Goal: Information Seeking & Learning: Check status

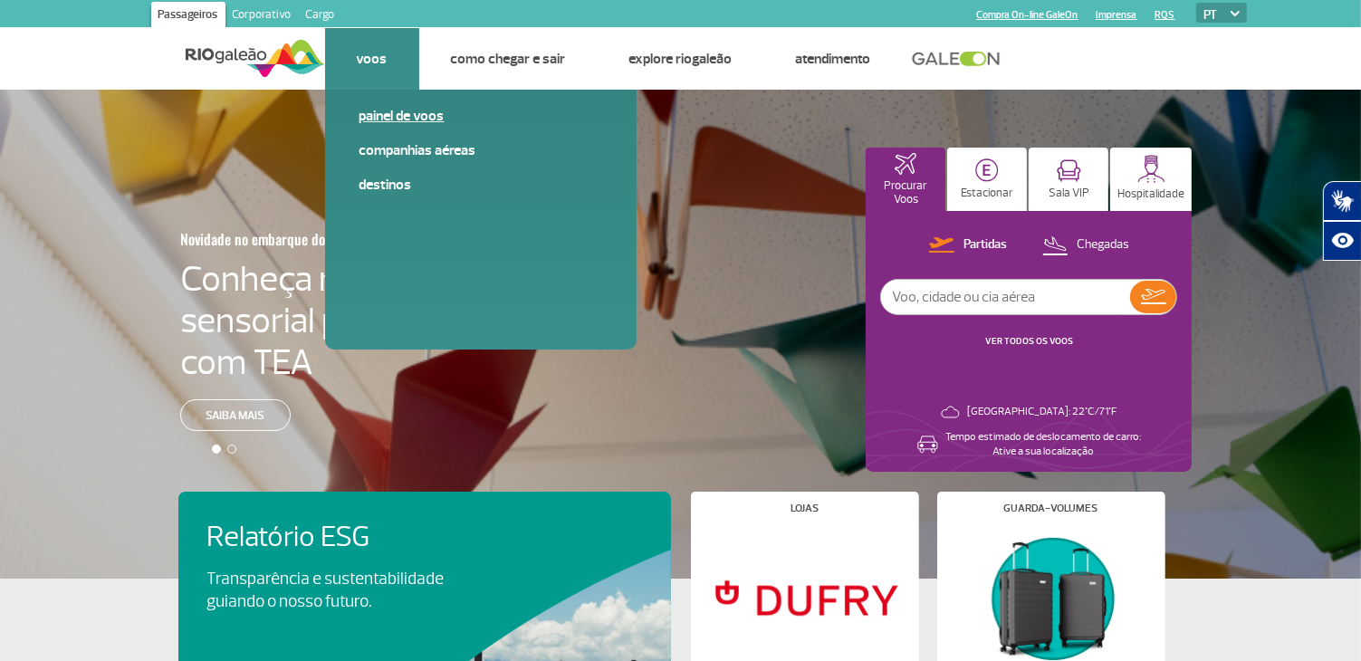
click at [408, 117] on link "Painel de voos" at bounding box center [481, 116] width 243 height 20
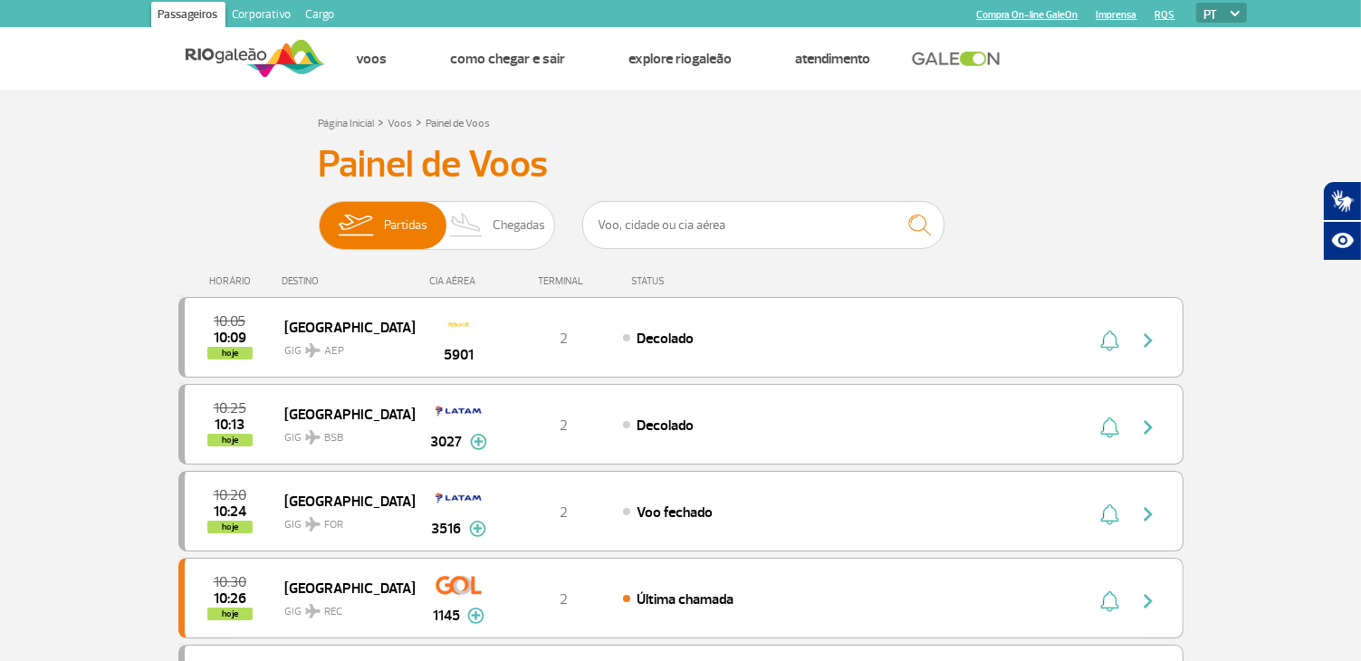
click at [739, 113] on div "Página Inicial > Voos > Painel de Voos" at bounding box center [681, 122] width 725 height 22
click at [521, 226] on span "Chegadas" at bounding box center [519, 225] width 53 height 47
click at [319, 216] on input "Partidas Chegadas" at bounding box center [319, 216] width 0 height 0
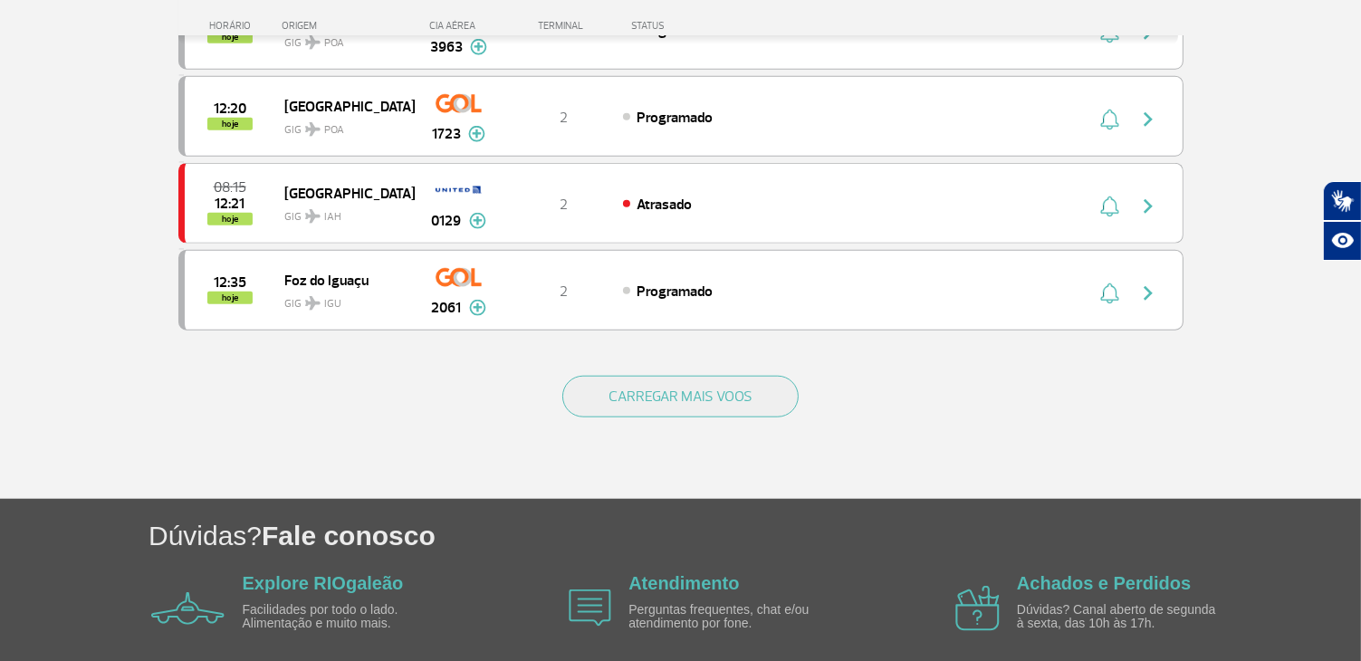
scroll to position [1721, 0]
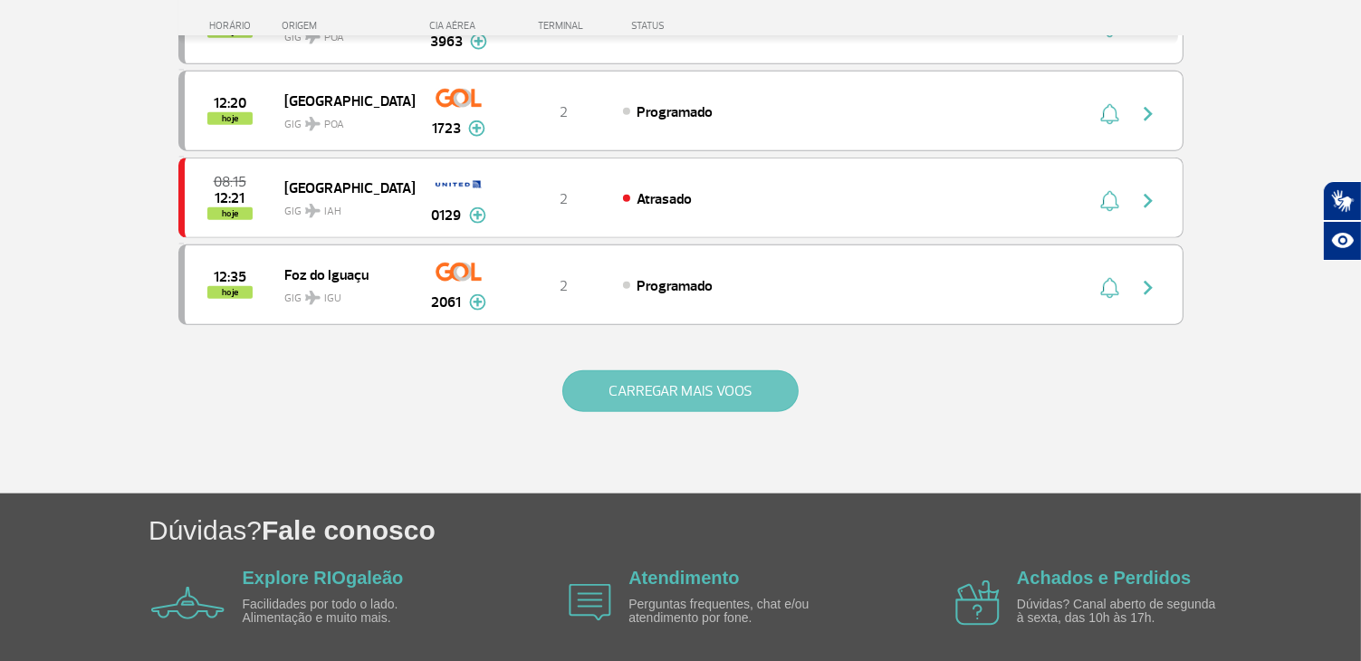
click at [733, 370] on button "CARREGAR MAIS VOOS" at bounding box center [680, 391] width 236 height 42
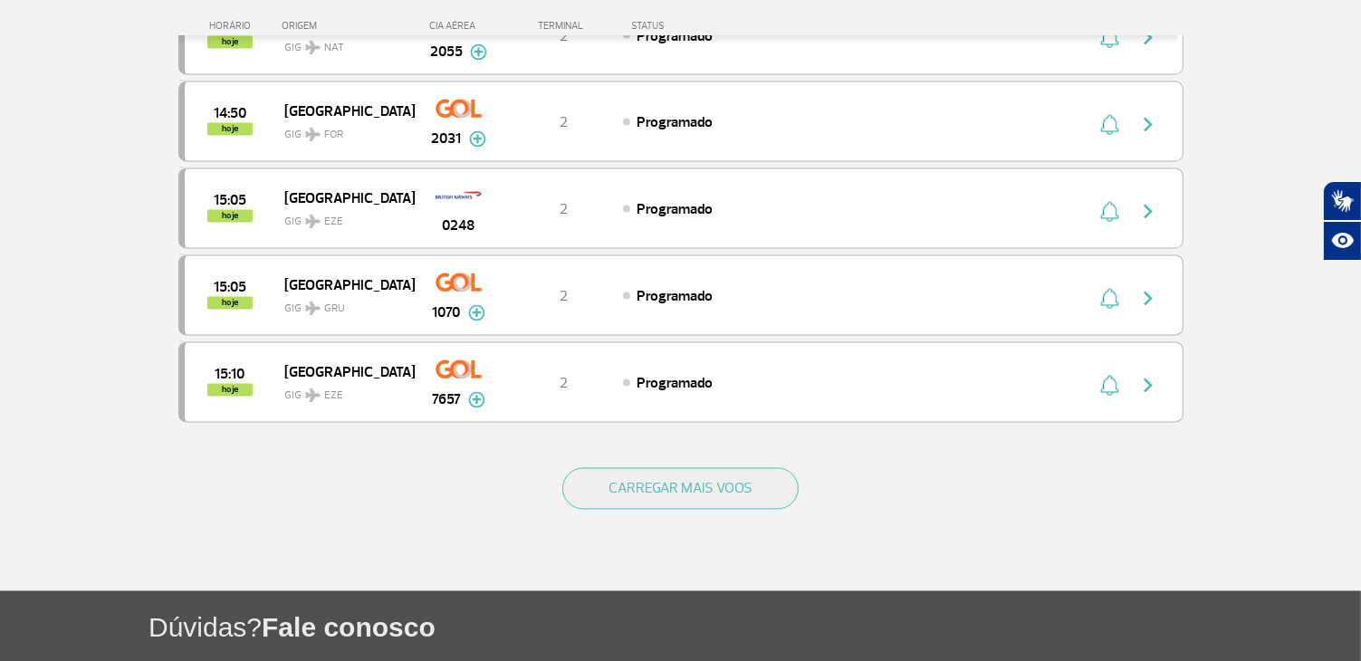
scroll to position [3501, 0]
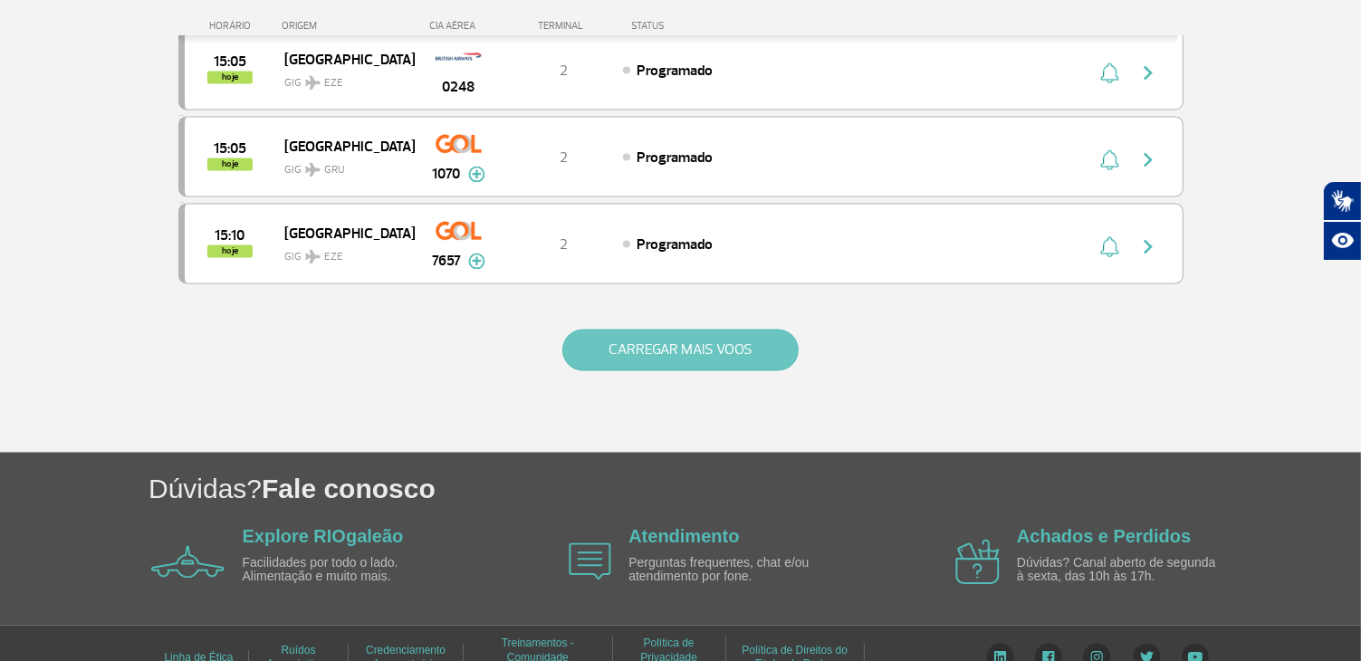
click at [672, 329] on button "CARREGAR MAIS VOOS" at bounding box center [680, 350] width 236 height 42
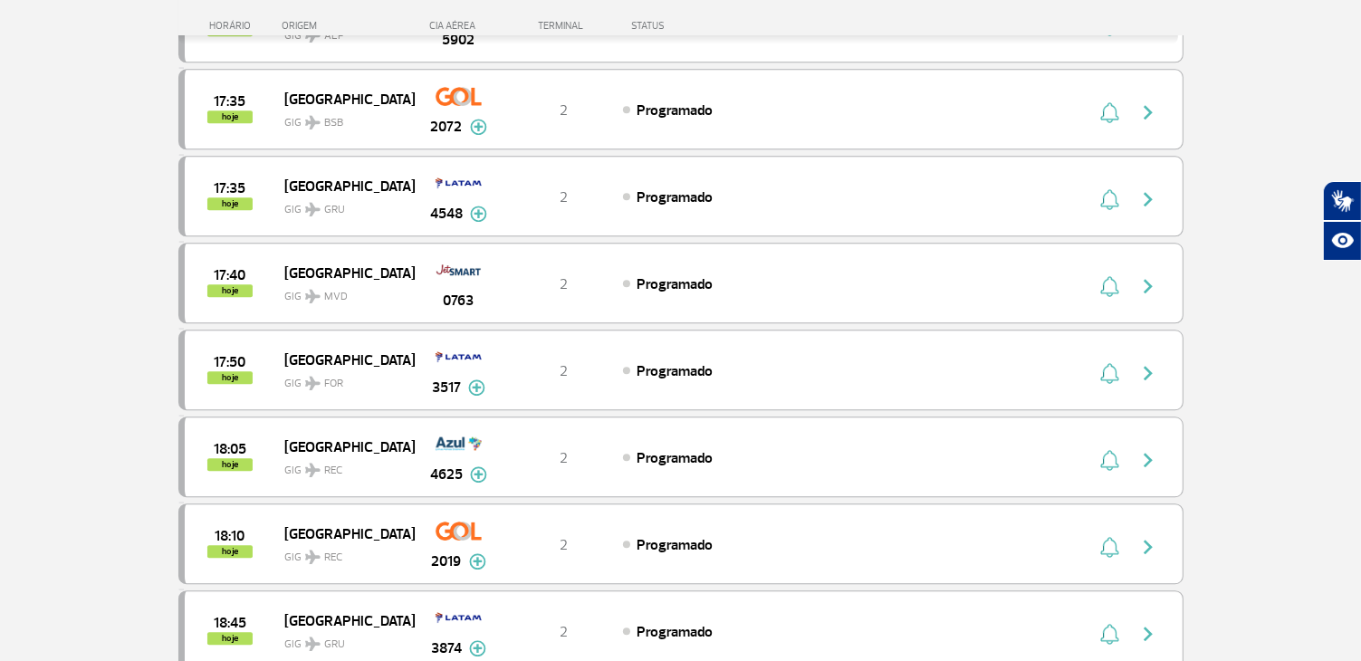
scroll to position [4769, 0]
